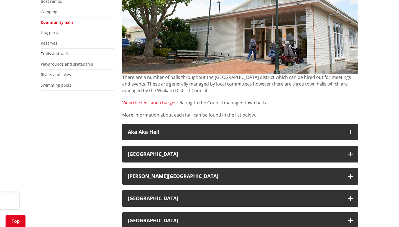
scroll to position [127, 0]
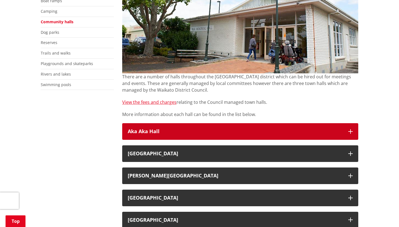
click at [190, 129] on h3 "Aka Aka Hall" at bounding box center [235, 132] width 215 height 6
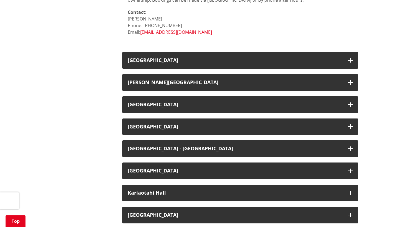
scroll to position [398, 0]
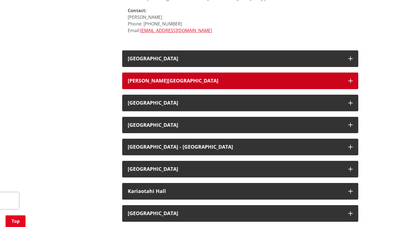
click at [213, 84] on button "[PERSON_NAME][GEOGRAPHIC_DATA]" at bounding box center [240, 81] width 236 height 17
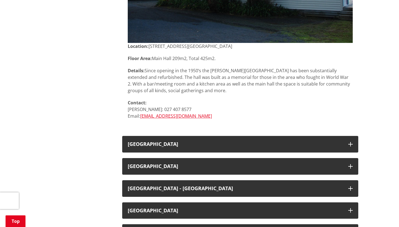
scroll to position [620, 0]
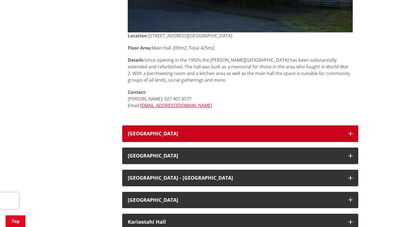
click at [205, 129] on button "[GEOGRAPHIC_DATA]" at bounding box center [240, 133] width 236 height 17
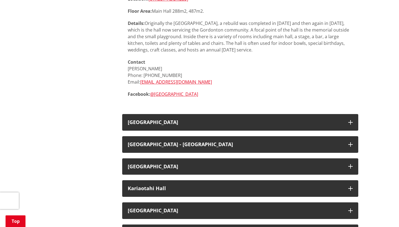
scroll to position [849, 0]
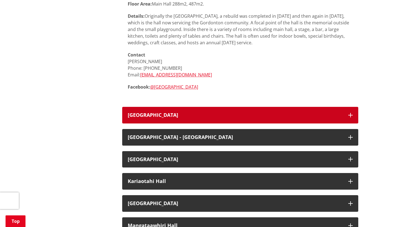
click at [208, 118] on button "[GEOGRAPHIC_DATA]" at bounding box center [240, 115] width 236 height 17
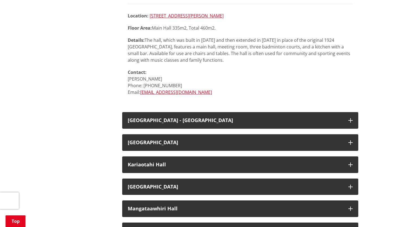
scroll to position [1120, 0]
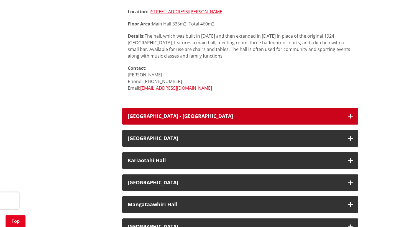
click at [211, 115] on h3 "[GEOGRAPHIC_DATA] - [GEOGRAPHIC_DATA]" at bounding box center [235, 117] width 215 height 6
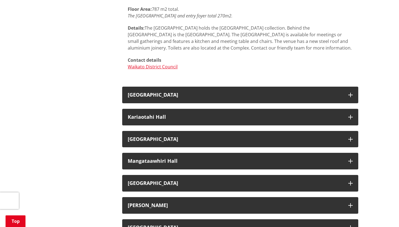
scroll to position [1325, 0]
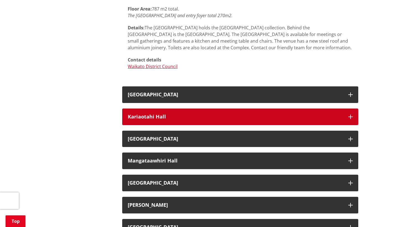
click at [212, 115] on h3 "Kariaotahi Hall" at bounding box center [235, 117] width 215 height 6
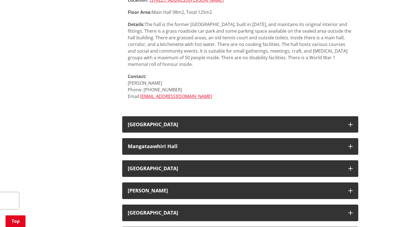
scroll to position [1570, 0]
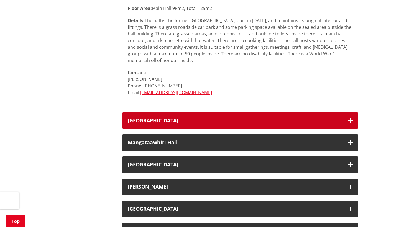
click at [212, 115] on button "[GEOGRAPHIC_DATA]" at bounding box center [240, 120] width 236 height 17
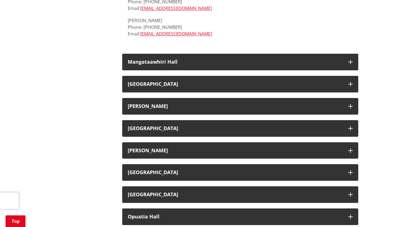
scroll to position [1865, 0]
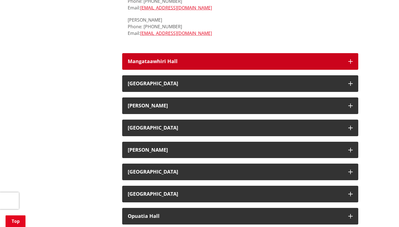
click at [224, 59] on h3 "Mangataawhiri Hall" at bounding box center [235, 62] width 215 height 6
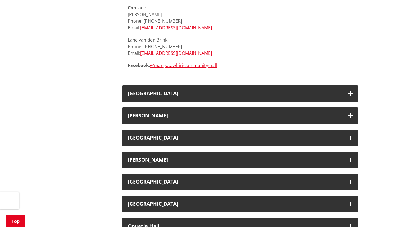
scroll to position [2070, 0]
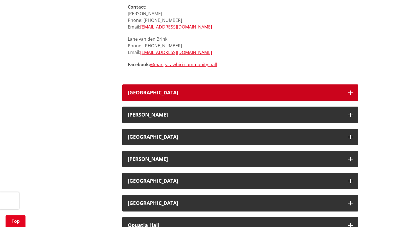
click at [220, 90] on h3 "[GEOGRAPHIC_DATA]" at bounding box center [235, 93] width 215 height 6
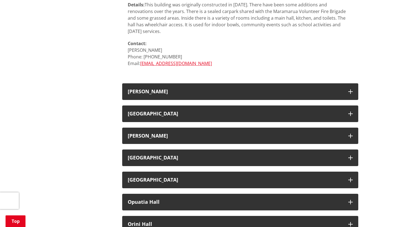
scroll to position [2270, 0]
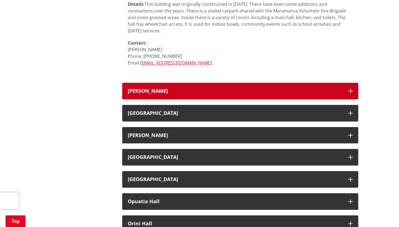
click at [220, 88] on h3 "[PERSON_NAME]" at bounding box center [235, 91] width 215 height 6
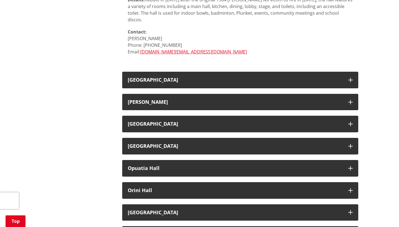
scroll to position [2474, 0]
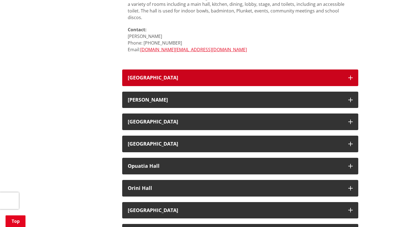
click at [220, 75] on h3 "[GEOGRAPHIC_DATA]" at bounding box center [235, 78] width 215 height 6
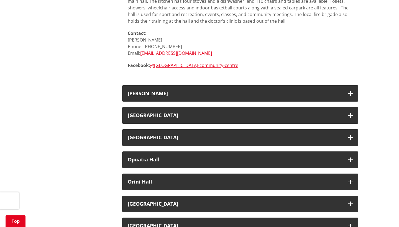
scroll to position [2669, 0]
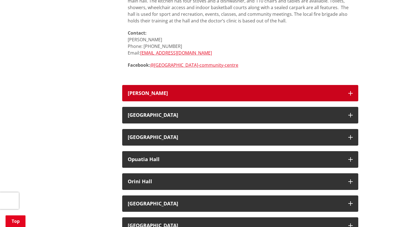
click at [216, 91] on h3 "[PERSON_NAME]" at bounding box center [235, 94] width 215 height 6
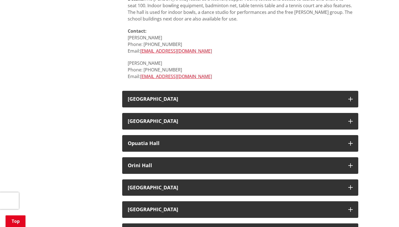
scroll to position [2865, 0]
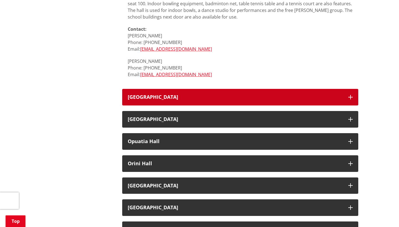
click at [216, 94] on h3 "[GEOGRAPHIC_DATA]" at bounding box center [235, 97] width 215 height 6
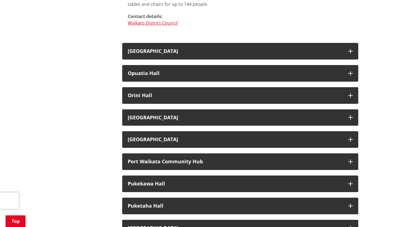
scroll to position [3097, 0]
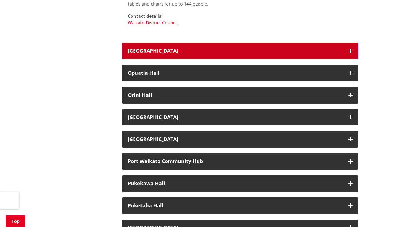
click at [222, 48] on h3 "[GEOGRAPHIC_DATA]" at bounding box center [235, 51] width 215 height 6
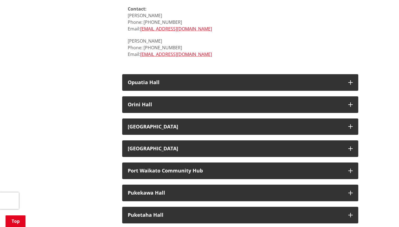
scroll to position [3314, 0]
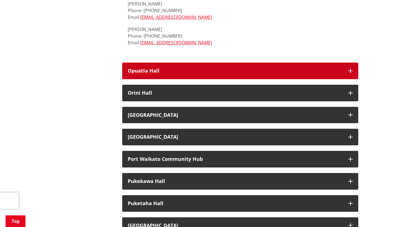
click at [213, 63] on button "Opuatia Hall" at bounding box center [240, 71] width 236 height 17
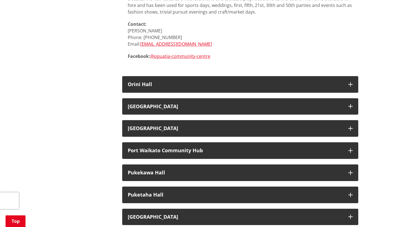
scroll to position [3537, 0]
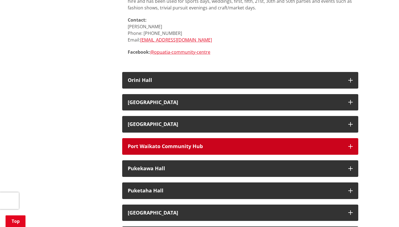
click at [201, 144] on h3 "Port Waikato Community Hub" at bounding box center [235, 147] width 215 height 6
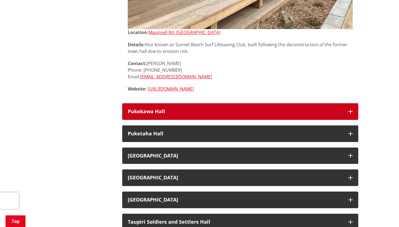
scroll to position [3841, 0]
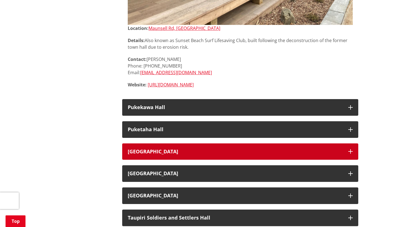
click at [199, 149] on h3 "[GEOGRAPHIC_DATA]" at bounding box center [235, 152] width 215 height 6
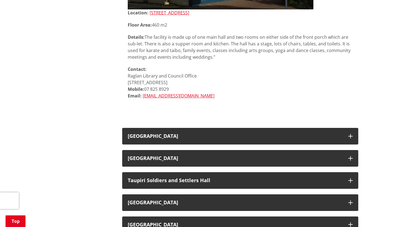
scroll to position [4117, 0]
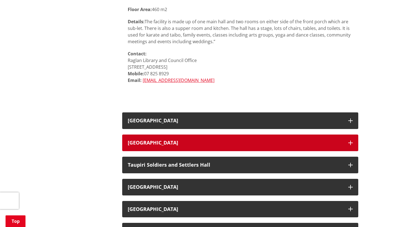
click at [204, 140] on h3 "[GEOGRAPHIC_DATA]" at bounding box center [235, 143] width 215 height 6
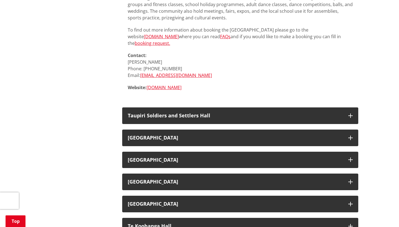
scroll to position [4410, 0]
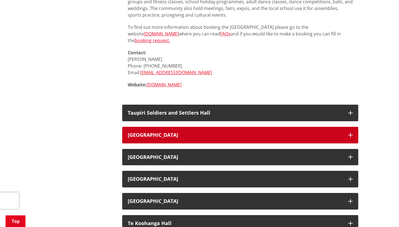
click at [207, 132] on h3 "[GEOGRAPHIC_DATA]" at bounding box center [235, 135] width 215 height 6
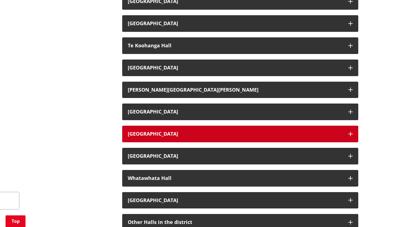
scroll to position [4796, 0]
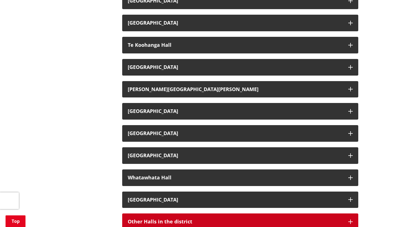
click at [194, 219] on h3 "Other Halls in the district" at bounding box center [235, 222] width 215 height 6
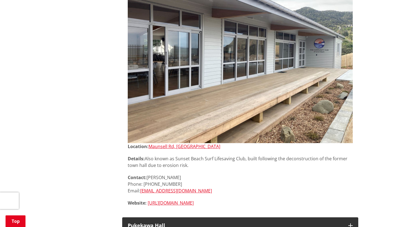
scroll to position [3721, 0]
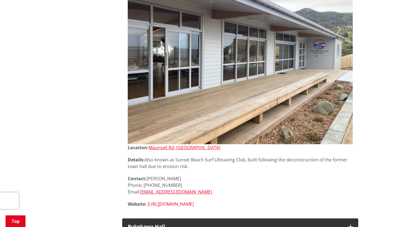
click at [186, 201] on link "[URL][DOMAIN_NAME]" at bounding box center [171, 204] width 46 height 6
